Goal: Task Accomplishment & Management: Complete application form

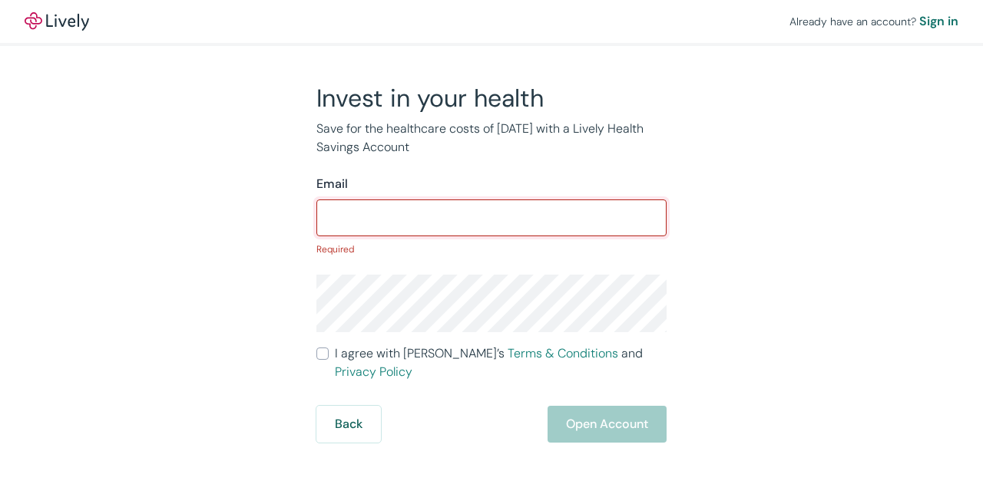
paste input "[EMAIL_ADDRESS][DOMAIN_NAME]"
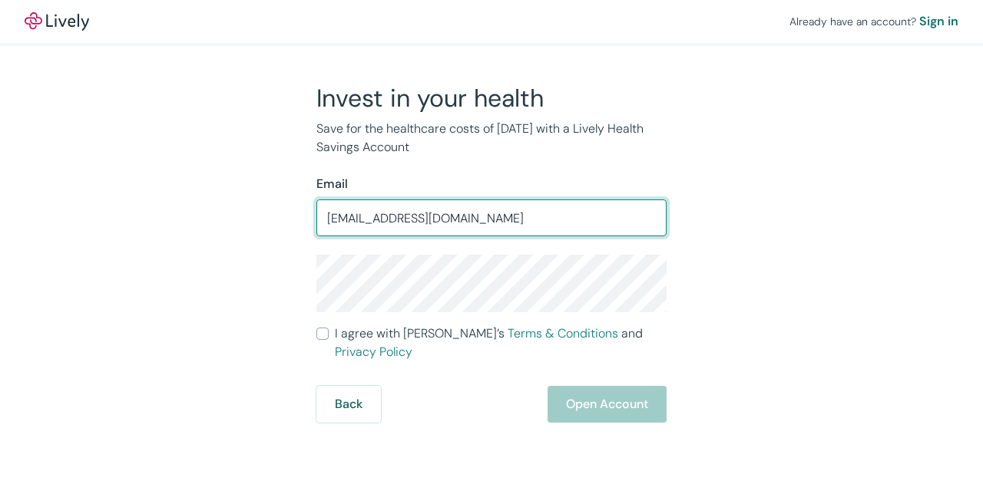
type input "[EMAIL_ADDRESS][DOMAIN_NAME]"
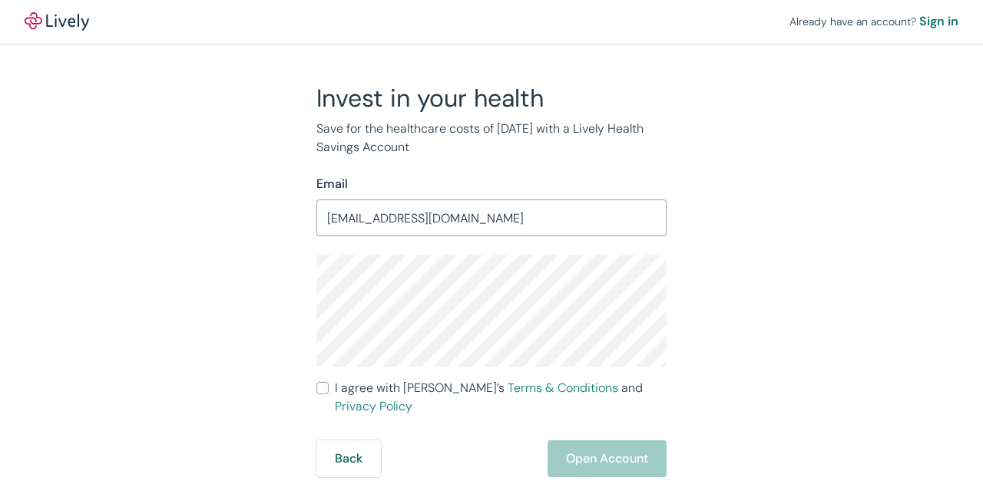
click at [328, 390] on input "I agree with Lively’s Terms & Conditions and Privacy Policy" at bounding box center [322, 388] width 12 height 12
checkbox input "true"
click at [619, 441] on button "Open Account" at bounding box center [606, 459] width 119 height 37
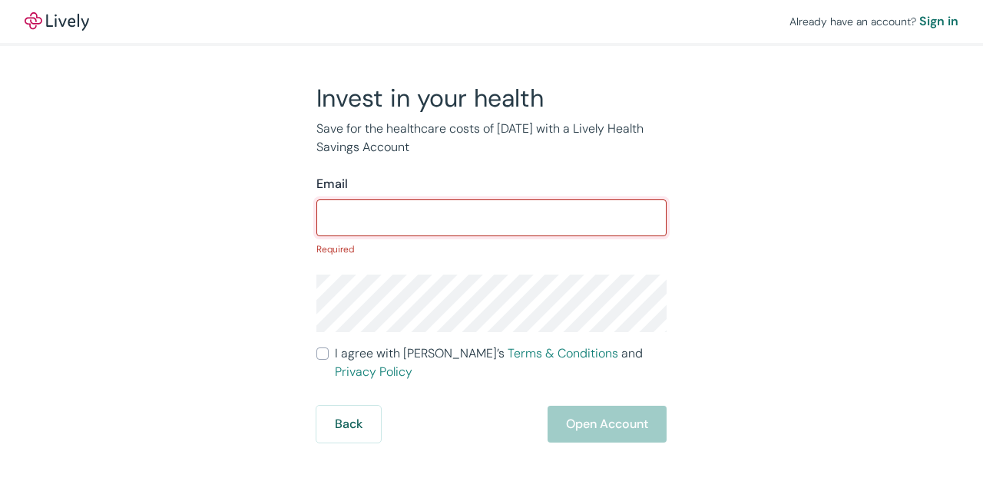
paste input "[EMAIL_ADDRESS][DOMAIN_NAME]"
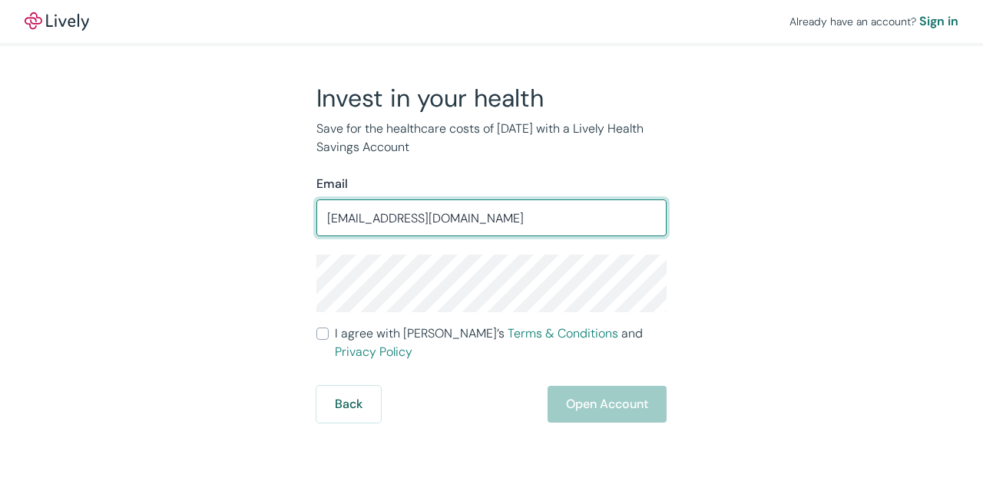
click at [349, 221] on input "[EMAIL_ADDRESS][DOMAIN_NAME]" at bounding box center [491, 218] width 350 height 31
type input "[EMAIL_ADDRESS][DOMAIN_NAME]"
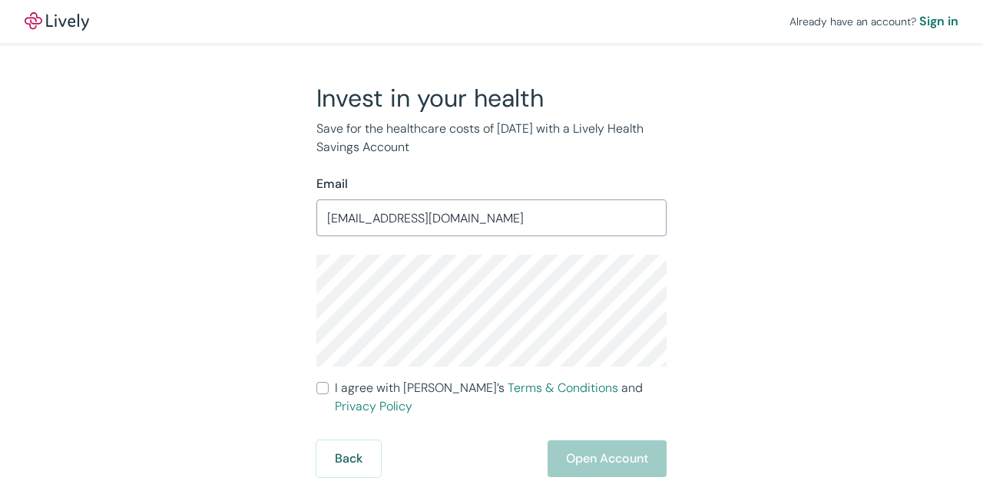
click at [327, 392] on input "I agree with Lively’s Terms & Conditions and Privacy Policy" at bounding box center [322, 388] width 12 height 12
checkbox input "true"
click at [634, 441] on button "Open Account" at bounding box center [606, 459] width 119 height 37
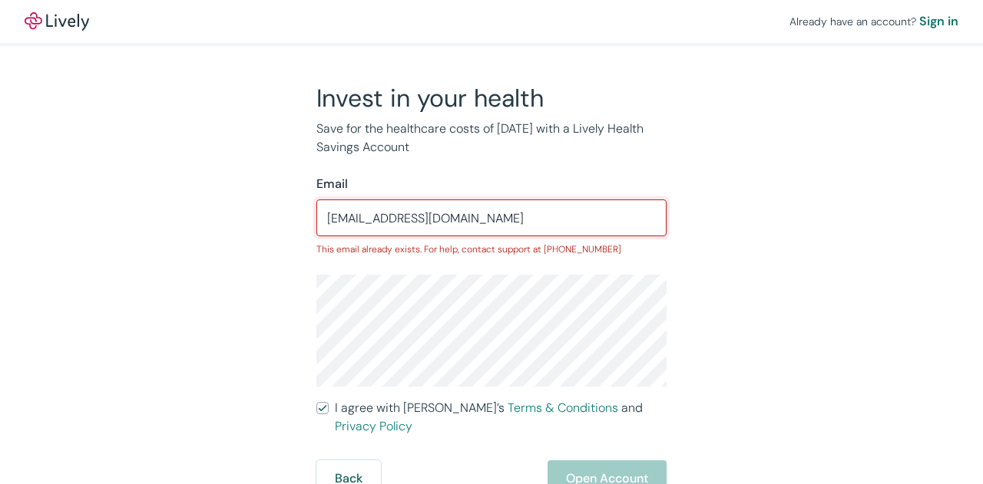
drag, startPoint x: 527, startPoint y: 214, endPoint x: 289, endPoint y: 234, distance: 238.8
click at [289, 234] on div "Invest in your health Save for the healthcare costs of tomorrow with a Lively H…" at bounding box center [482, 290] width 737 height 415
paste input "dmcatfan"
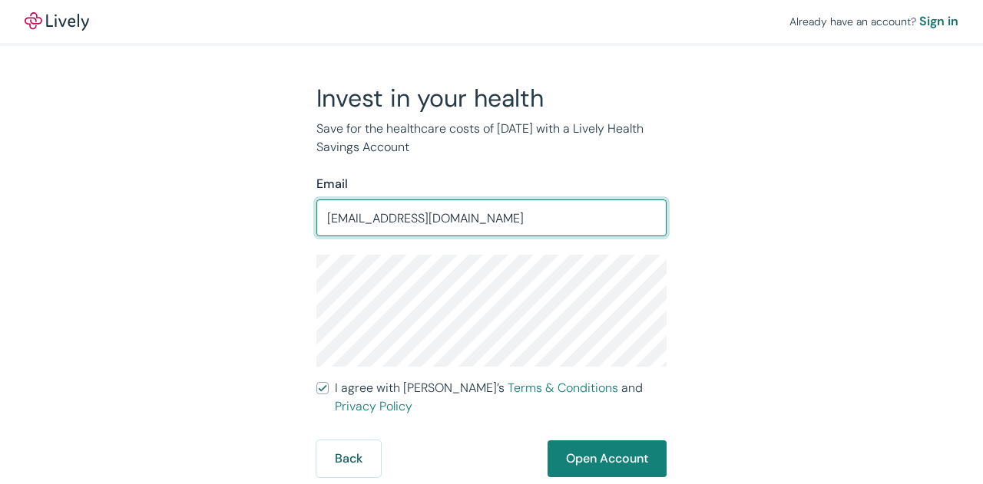
click at [354, 214] on input "dmcatfan@hotmail.com" at bounding box center [491, 218] width 350 height 31
type input "dmcatfan@hotmail.com"
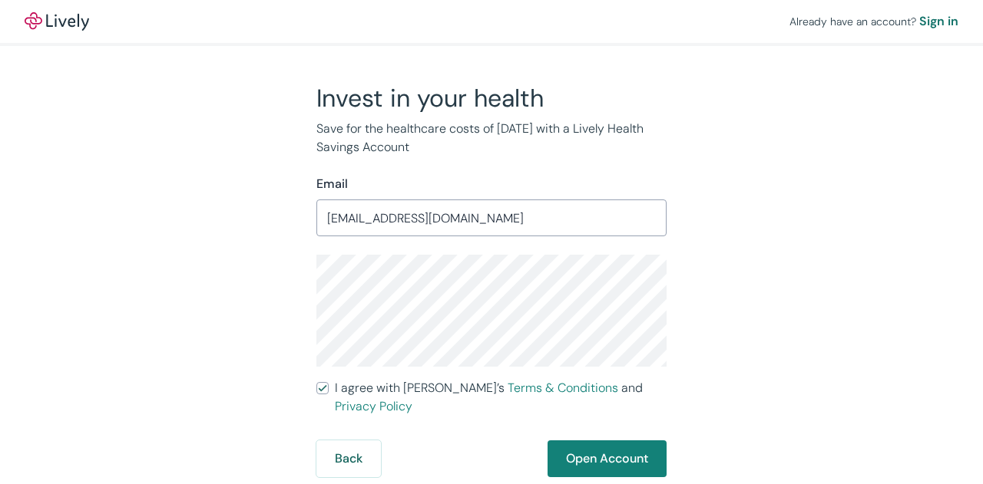
click at [847, 240] on div "Invest in your health Save for the healthcare costs of tomorrow with a Lively H…" at bounding box center [482, 280] width 737 height 395
click at [639, 441] on button "Open Account" at bounding box center [606, 459] width 119 height 37
click at [735, 147] on div "Invest in your health Save for the healthcare costs of tomorrow with a Lively H…" at bounding box center [482, 280] width 737 height 395
click at [507, 216] on input "dmcatfan@hotmail.com" at bounding box center [491, 218] width 350 height 31
click at [577, 443] on div "Back Just a moment" at bounding box center [491, 459] width 350 height 37
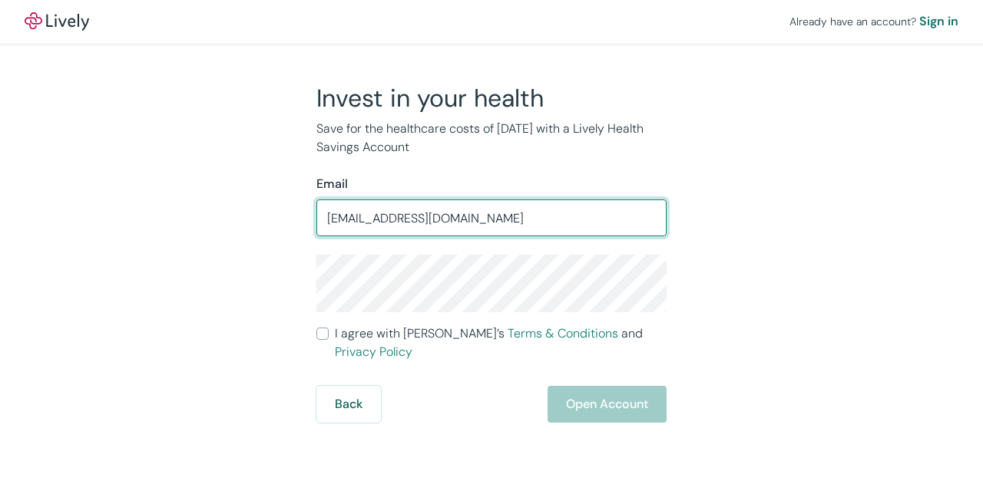
click at [345, 225] on input "[EMAIL_ADDRESS][DOMAIN_NAME]" at bounding box center [491, 218] width 350 height 31
type input "dmcatfan@hotmail.com"
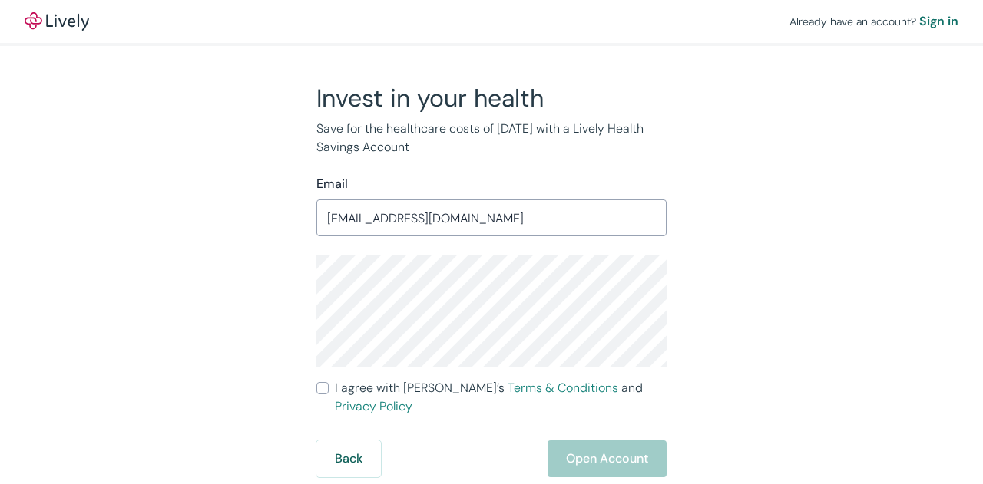
click at [324, 385] on input "I agree with Lively’s Terms & Conditions and Privacy Policy" at bounding box center [322, 388] width 12 height 12
checkbox input "true"
click at [596, 441] on button "Open Account" at bounding box center [606, 459] width 119 height 37
